Goal: Understand process/instructions

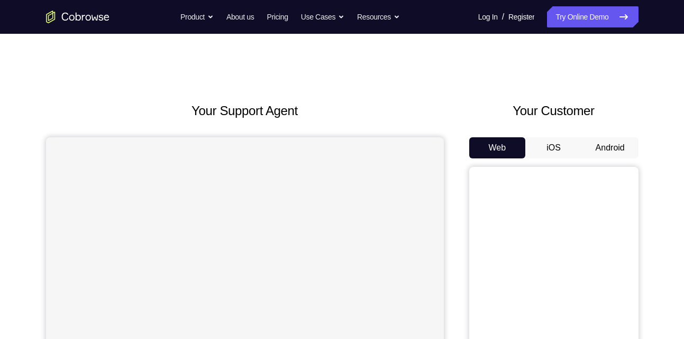
click at [619, 150] on button "Android" at bounding box center [610, 147] width 57 height 21
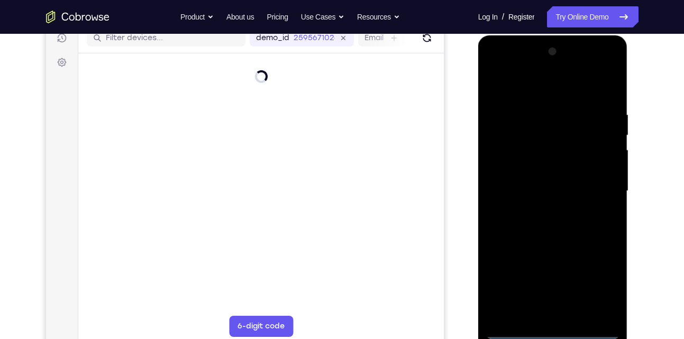
scroll to position [137, 0]
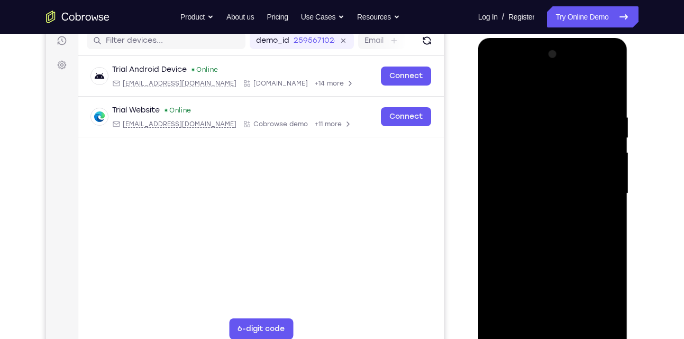
click at [553, 336] on div at bounding box center [552, 194] width 133 height 296
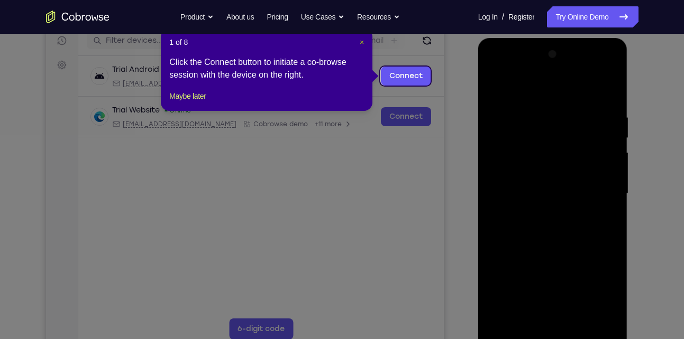
click at [361, 39] on span "×" at bounding box center [362, 42] width 4 height 8
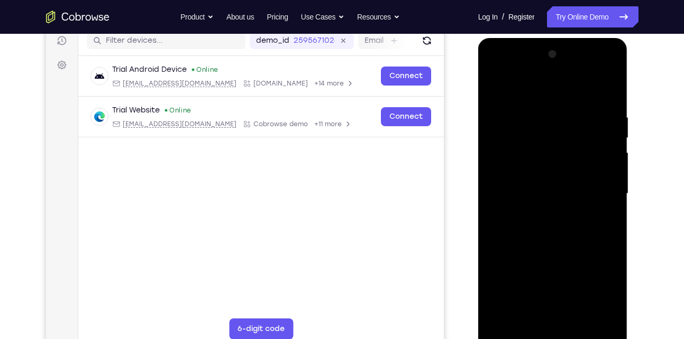
click at [595, 283] on div at bounding box center [552, 194] width 133 height 296
click at [547, 97] on div at bounding box center [552, 194] width 133 height 296
click at [599, 187] on div at bounding box center [552, 194] width 133 height 296
click at [543, 216] on div at bounding box center [552, 194] width 133 height 296
click at [544, 182] on div at bounding box center [552, 194] width 133 height 296
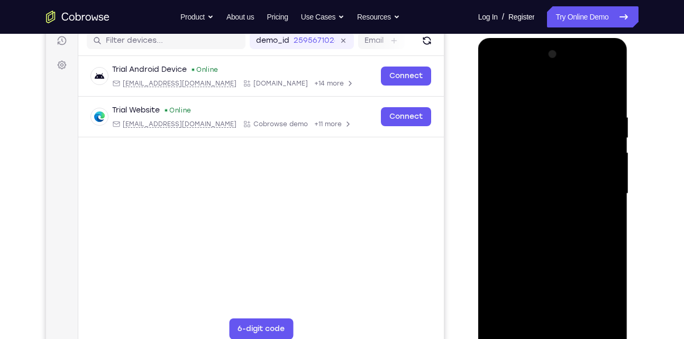
click at [544, 199] on div at bounding box center [552, 194] width 133 height 296
click at [539, 231] on div at bounding box center [552, 194] width 133 height 296
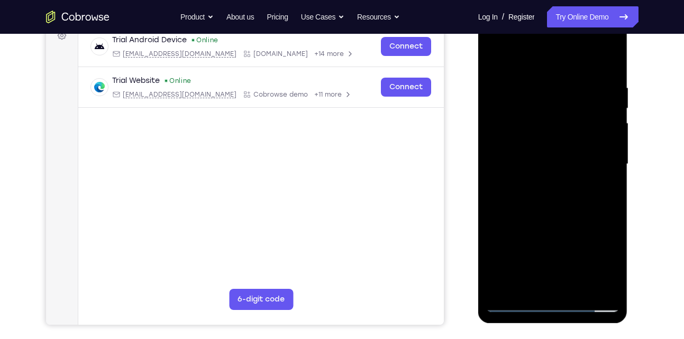
scroll to position [175, 0]
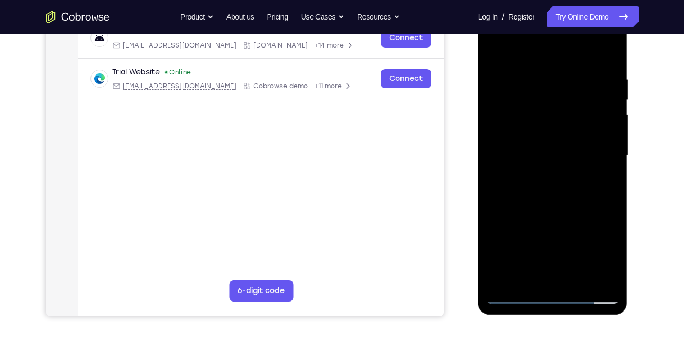
click at [558, 182] on div at bounding box center [552, 156] width 133 height 296
click at [605, 169] on div at bounding box center [552, 156] width 133 height 296
click at [510, 136] on div at bounding box center [552, 156] width 133 height 296
click at [524, 162] on div at bounding box center [552, 156] width 133 height 296
click at [541, 155] on div at bounding box center [552, 156] width 133 height 296
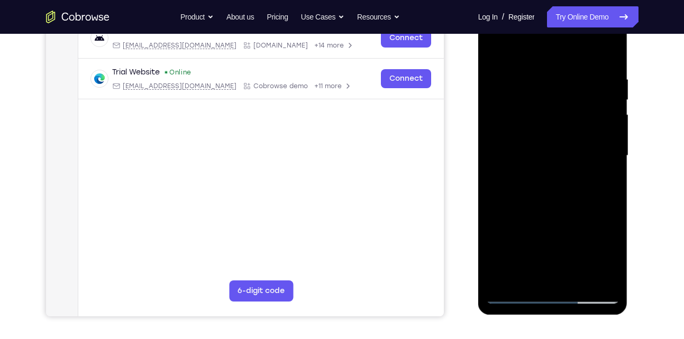
click at [571, 205] on div at bounding box center [552, 156] width 133 height 296
drag, startPoint x: 543, startPoint y: 58, endPoint x: 539, endPoint y: 31, distance: 27.7
drag, startPoint x: 539, startPoint y: 31, endPoint x: 485, endPoint y: 86, distance: 77.4
click at [485, 86] on div at bounding box center [553, 157] width 150 height 315
click at [608, 46] on div at bounding box center [552, 156] width 133 height 296
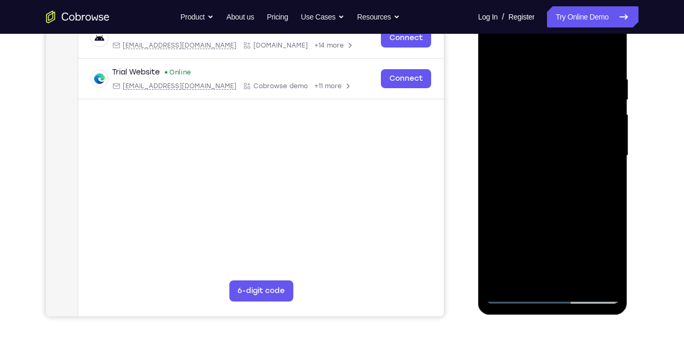
drag, startPoint x: 580, startPoint y: 118, endPoint x: 572, endPoint y: 307, distance: 188.9
click at [572, 307] on div at bounding box center [553, 157] width 150 height 315
drag, startPoint x: 565, startPoint y: 111, endPoint x: 576, endPoint y: 256, distance: 145.9
click at [576, 256] on div at bounding box center [552, 156] width 133 height 296
click at [495, 50] on div at bounding box center [552, 156] width 133 height 296
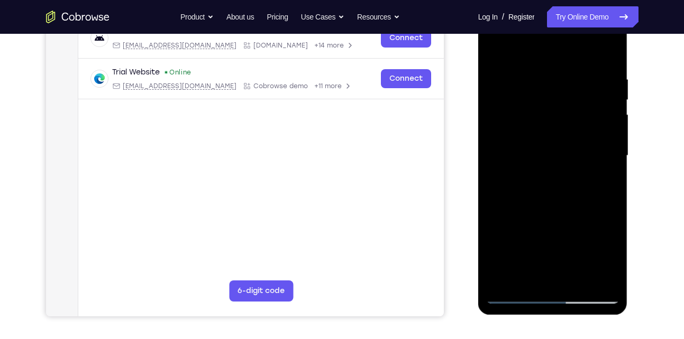
click at [581, 280] on div at bounding box center [552, 156] width 133 height 296
click at [582, 212] on div at bounding box center [552, 156] width 133 height 296
click at [582, 157] on div at bounding box center [552, 156] width 133 height 296
click at [600, 184] on div at bounding box center [552, 156] width 133 height 296
click at [610, 181] on div at bounding box center [552, 156] width 133 height 296
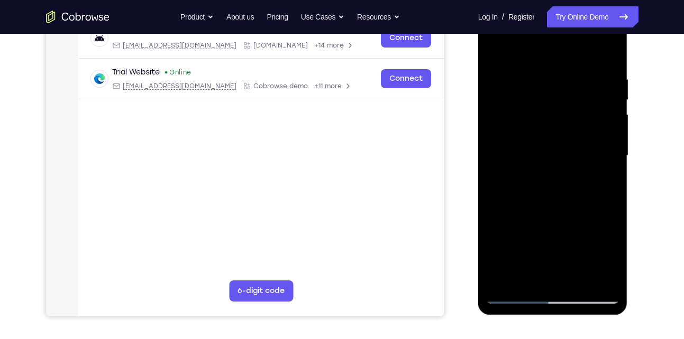
click at [601, 184] on div at bounding box center [552, 156] width 133 height 296
click at [496, 52] on div at bounding box center [552, 156] width 133 height 296
click at [508, 296] on div at bounding box center [552, 156] width 133 height 296
click at [501, 52] on div at bounding box center [552, 156] width 133 height 296
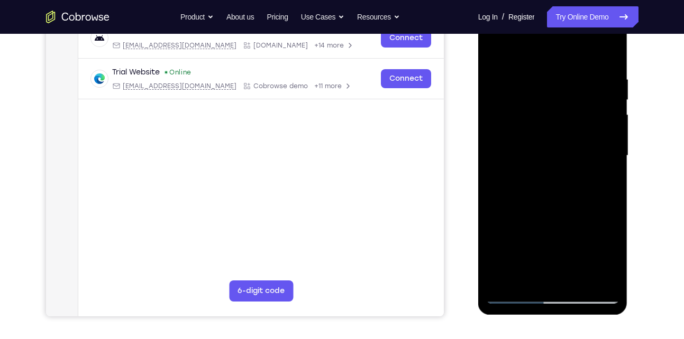
drag, startPoint x: 556, startPoint y: 132, endPoint x: 550, endPoint y: 286, distance: 154.0
click at [550, 286] on div at bounding box center [552, 156] width 133 height 296
drag, startPoint x: 604, startPoint y: 79, endPoint x: 519, endPoint y: 67, distance: 86.0
click at [519, 67] on div at bounding box center [552, 156] width 133 height 296
drag, startPoint x: 591, startPoint y: 72, endPoint x: 504, endPoint y: 64, distance: 87.1
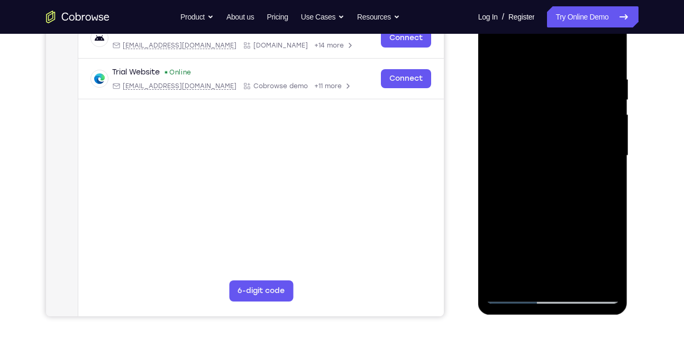
click at [504, 64] on div at bounding box center [552, 156] width 133 height 296
drag, startPoint x: 597, startPoint y: 67, endPoint x: 511, endPoint y: 71, distance: 85.8
click at [511, 71] on div at bounding box center [552, 156] width 133 height 296
click at [581, 283] on div at bounding box center [552, 156] width 133 height 296
click at [581, 148] on div at bounding box center [552, 156] width 133 height 296
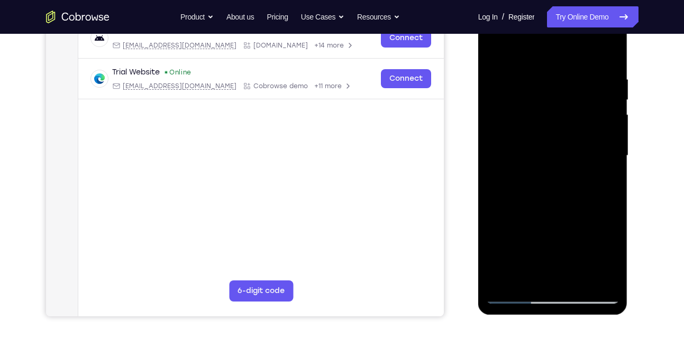
click at [581, 148] on div at bounding box center [552, 156] width 133 height 296
click at [493, 51] on div at bounding box center [552, 156] width 133 height 296
